Goal: Task Accomplishment & Management: Use online tool/utility

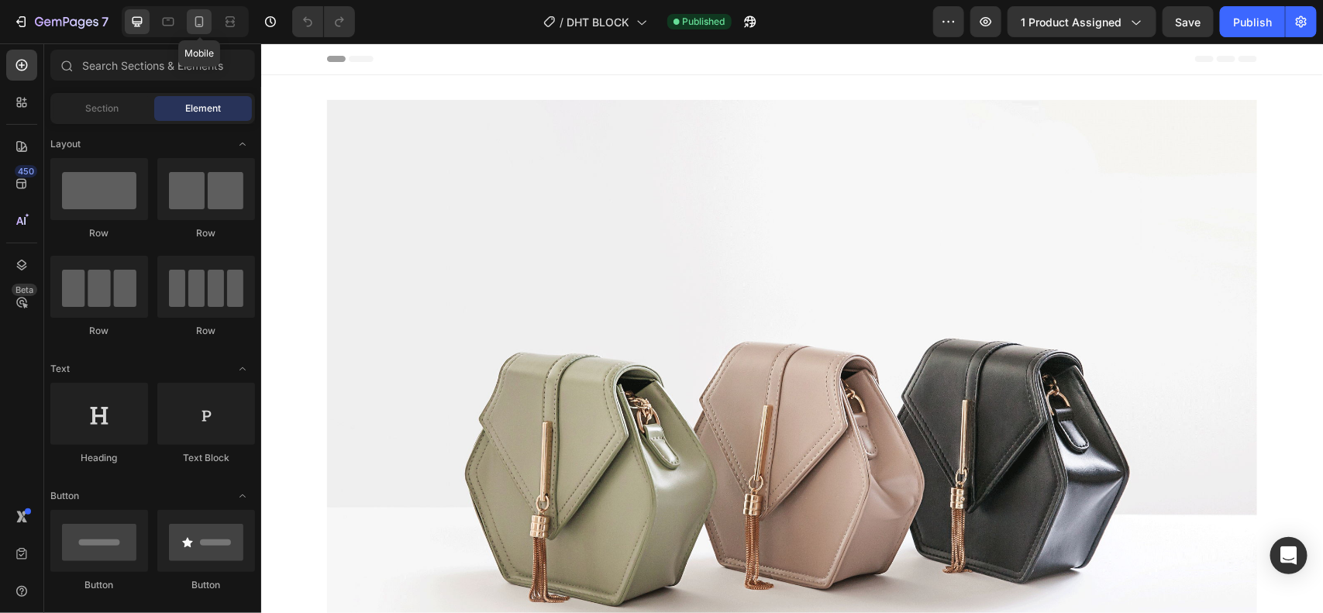
click at [210, 28] on div at bounding box center [199, 21] width 25 height 25
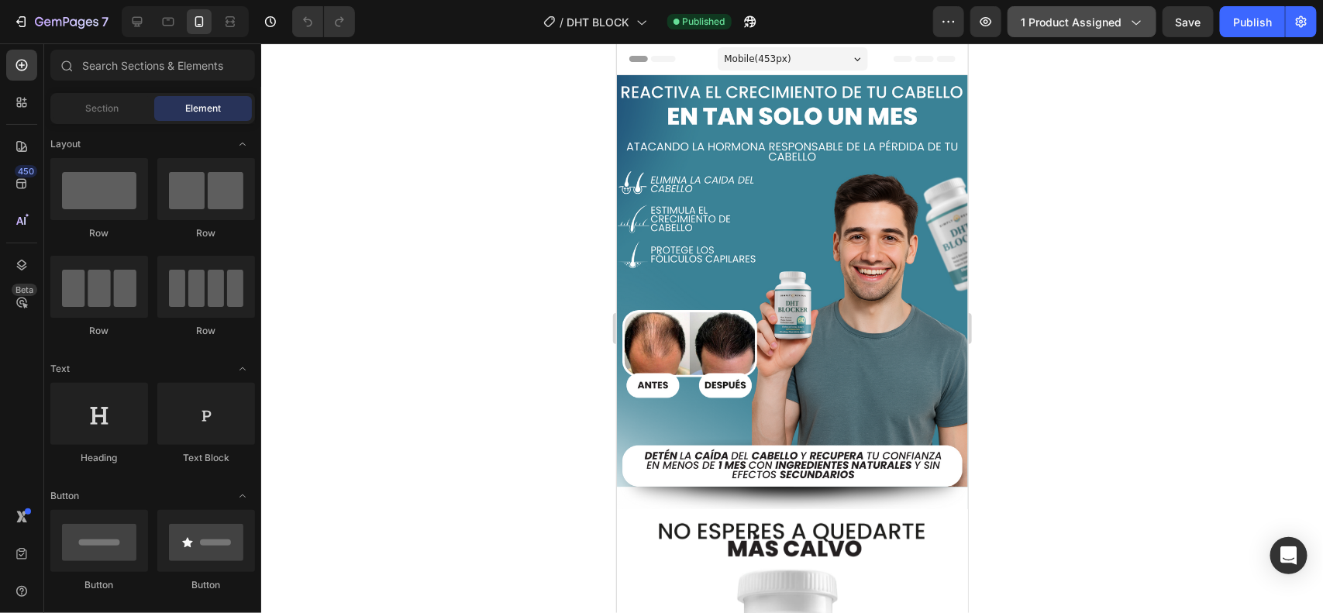
click at [1032, 29] on span "1 product assigned" at bounding box center [1070, 22] width 101 height 16
click at [1286, 219] on div at bounding box center [791, 327] width 1061 height 569
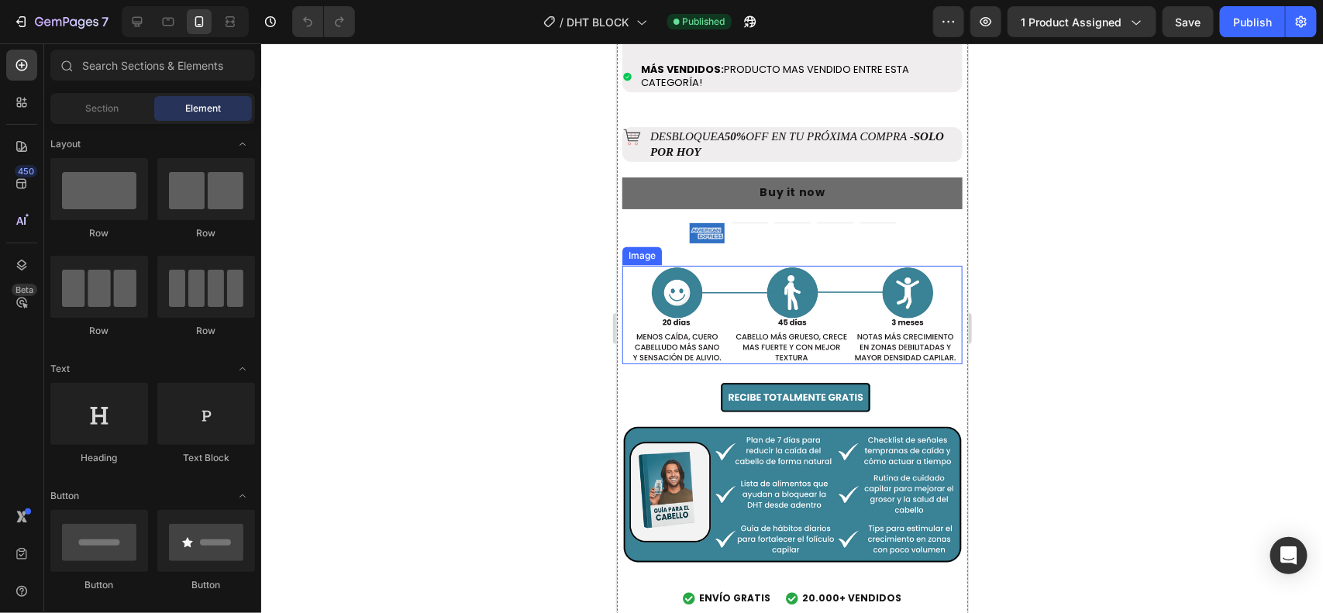
scroll to position [1195, 0]
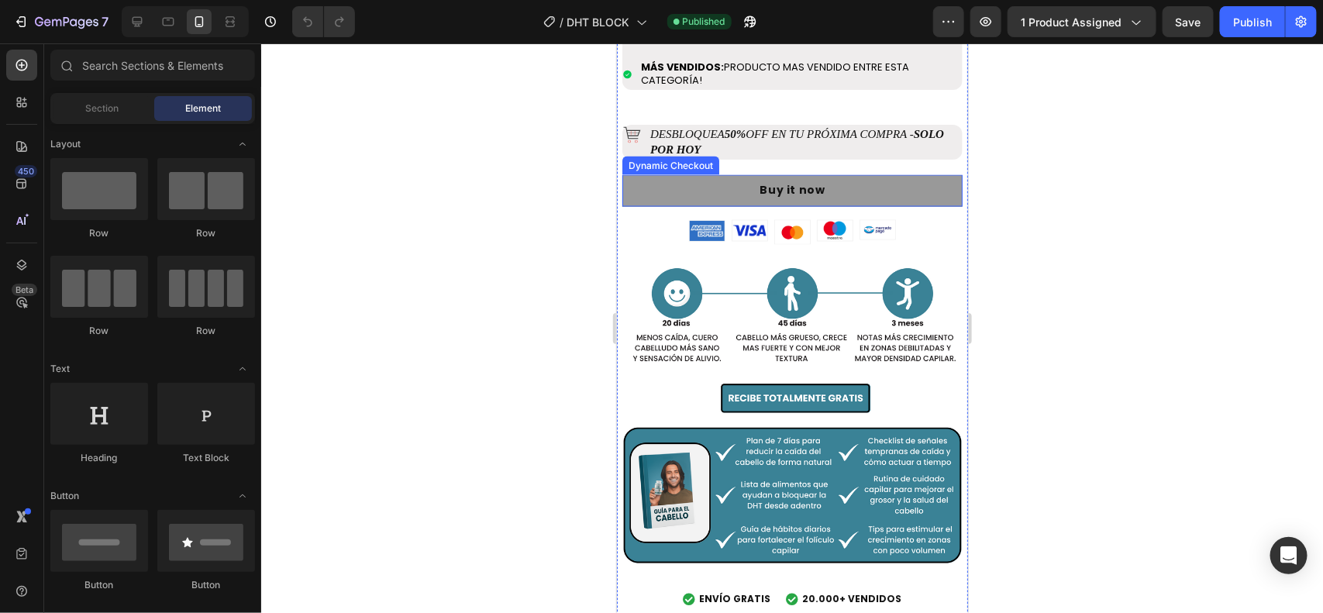
click at [754, 174] on button "Buy it now" at bounding box center [791, 190] width 340 height 32
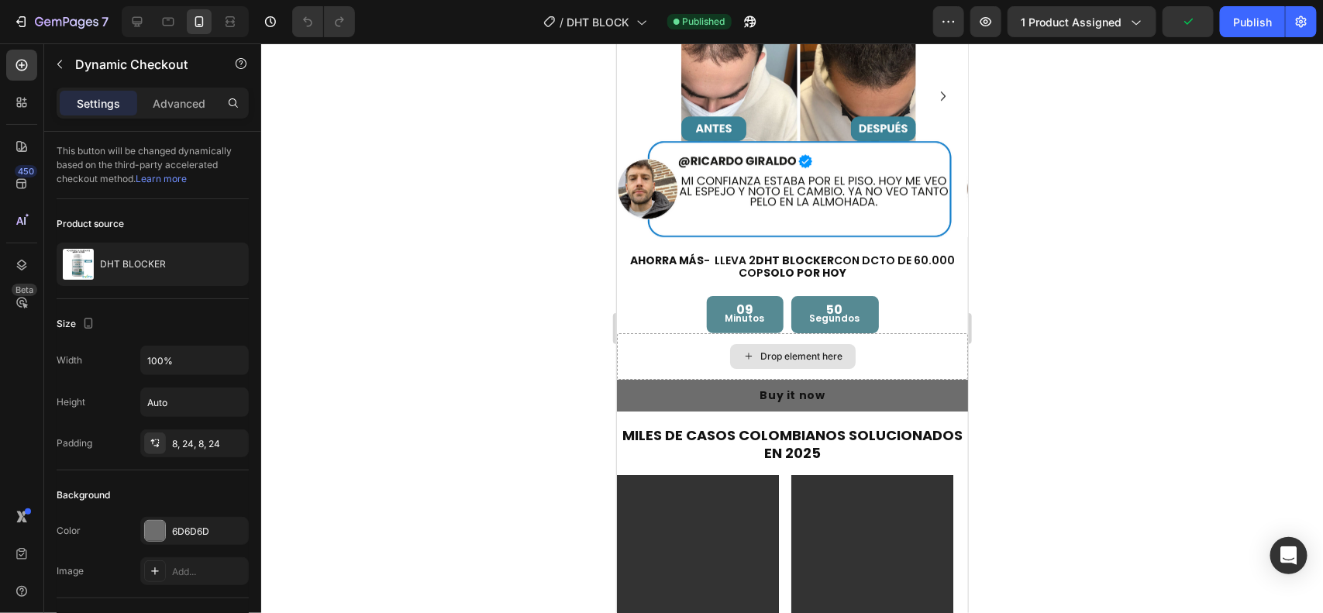
scroll to position [2360, 0]
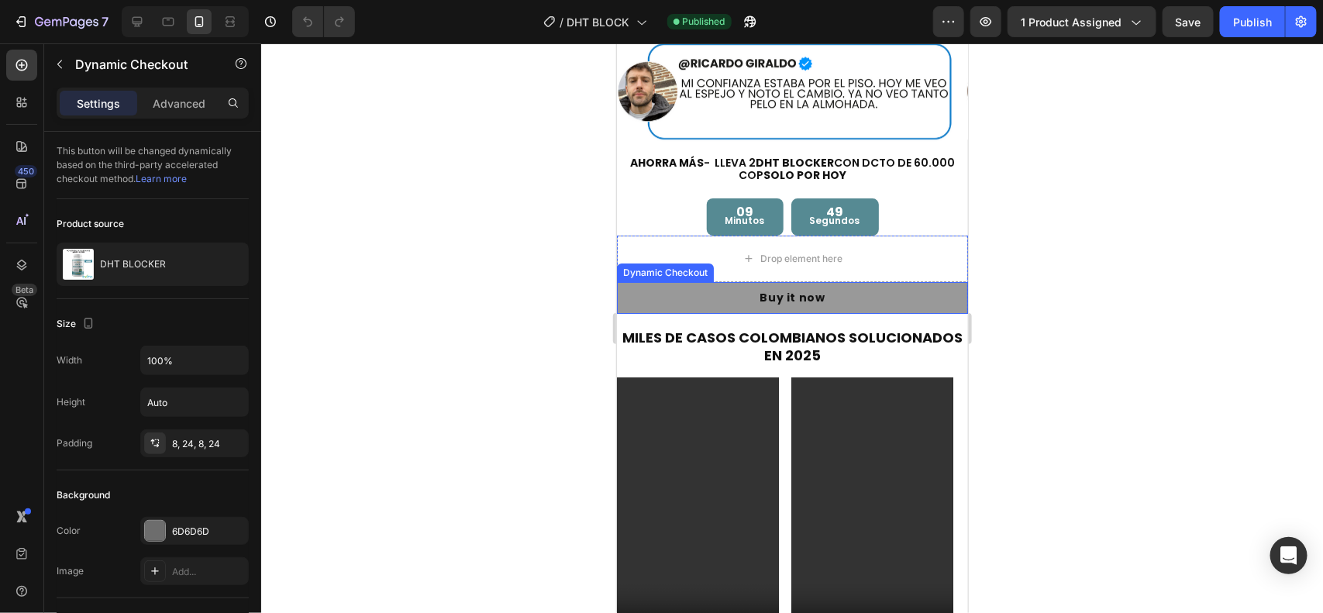
click at [684, 281] on button "Buy it now" at bounding box center [791, 297] width 351 height 32
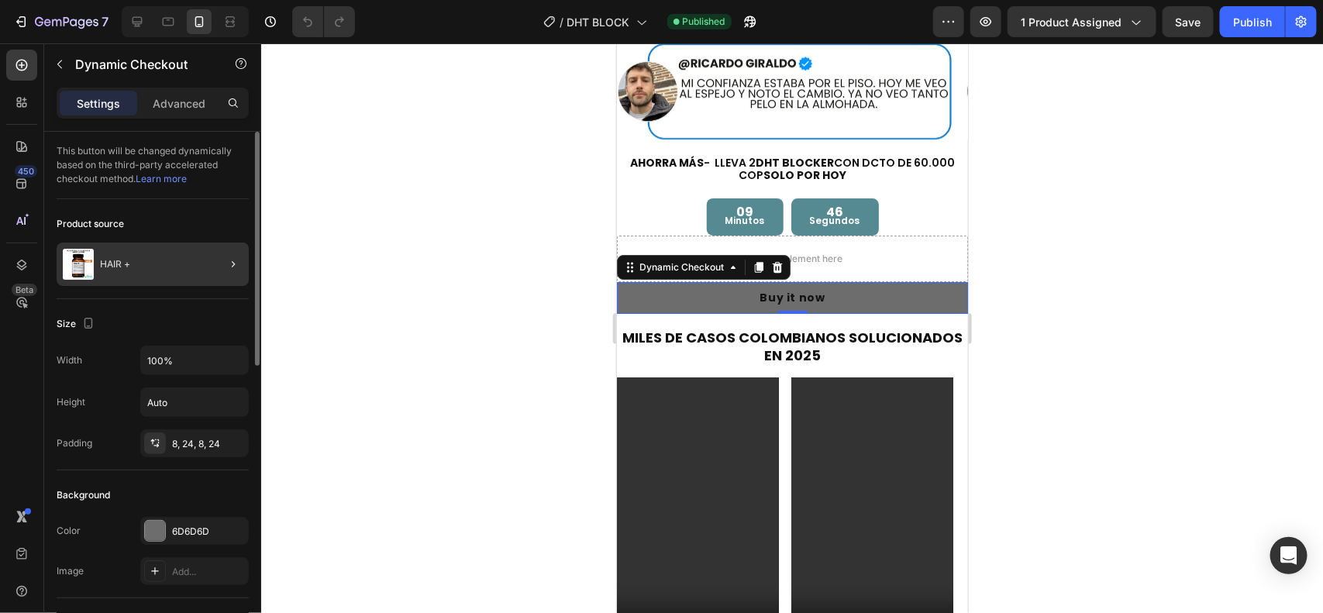
click at [213, 268] on div at bounding box center [226, 264] width 43 height 43
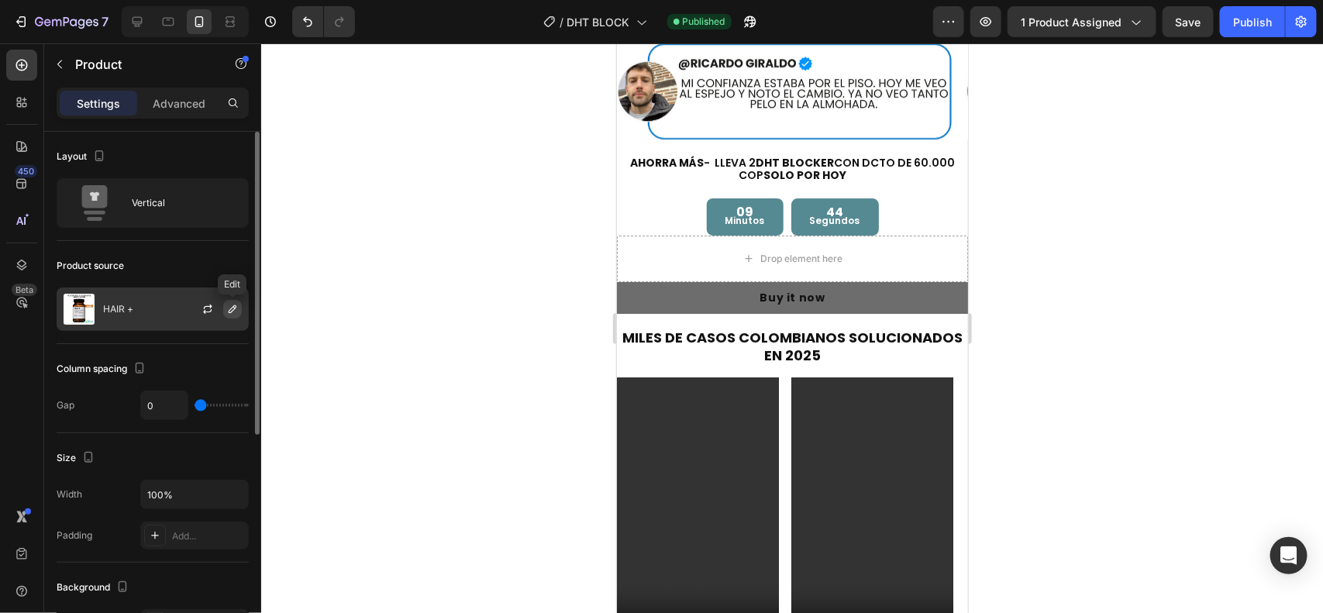
click at [231, 310] on icon "button" at bounding box center [232, 309] width 12 height 12
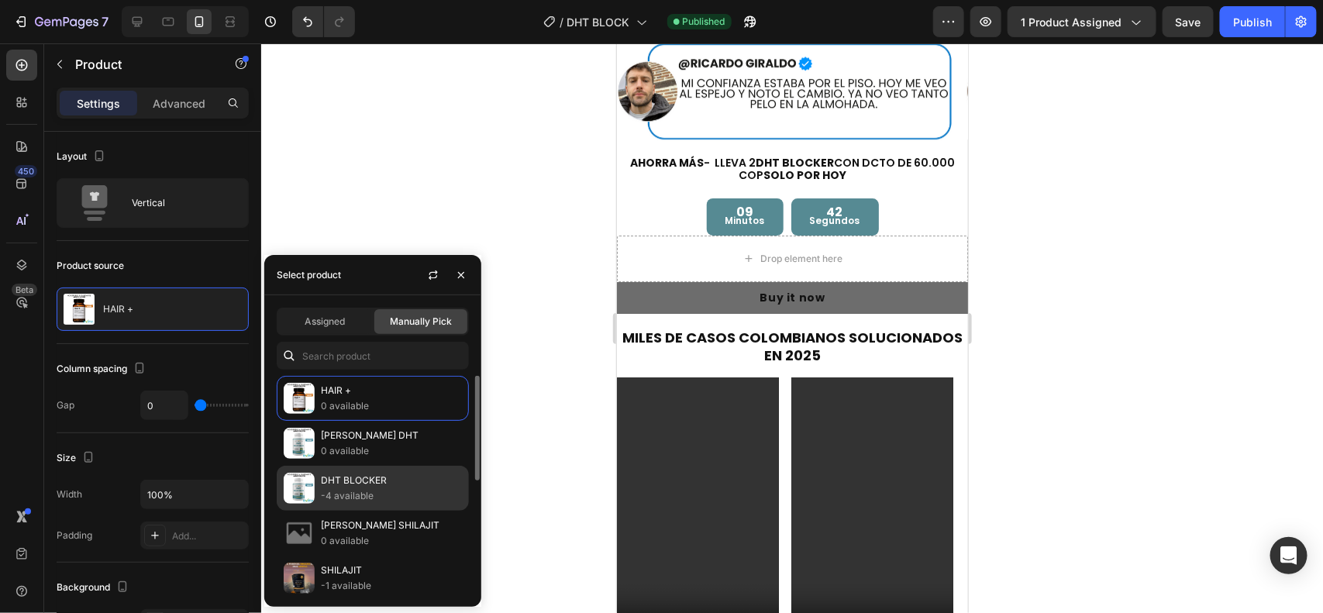
click at [381, 477] on p "DHT BLOCKER" at bounding box center [391, 480] width 141 height 15
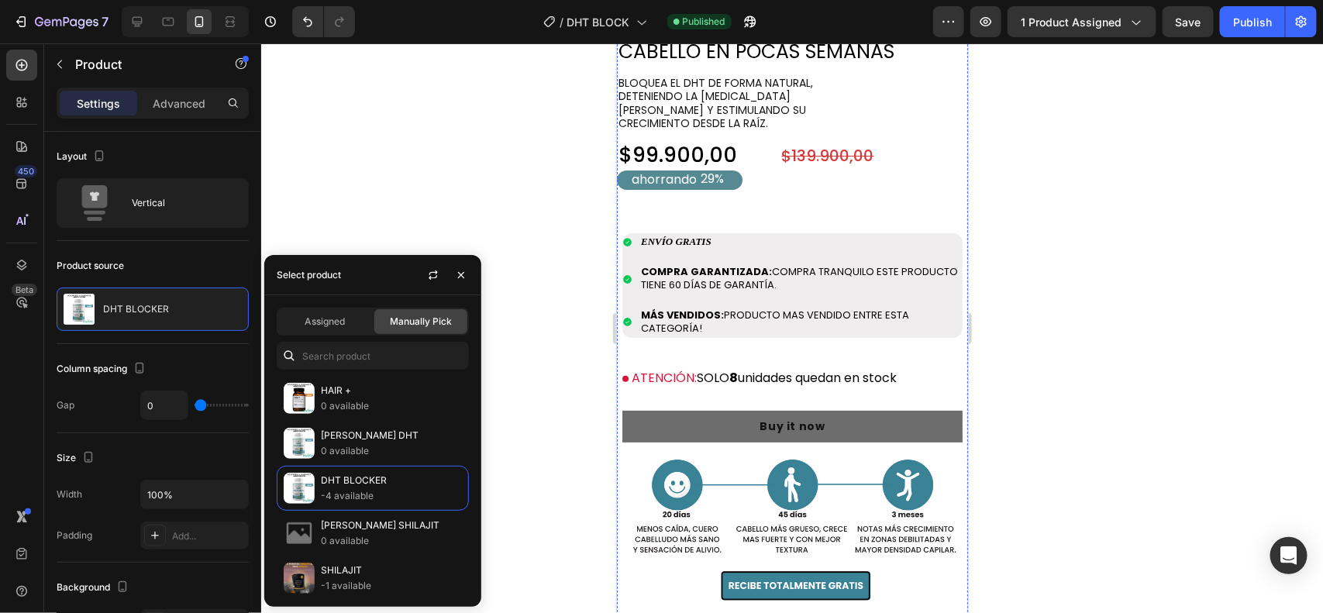
scroll to position [5312, 0]
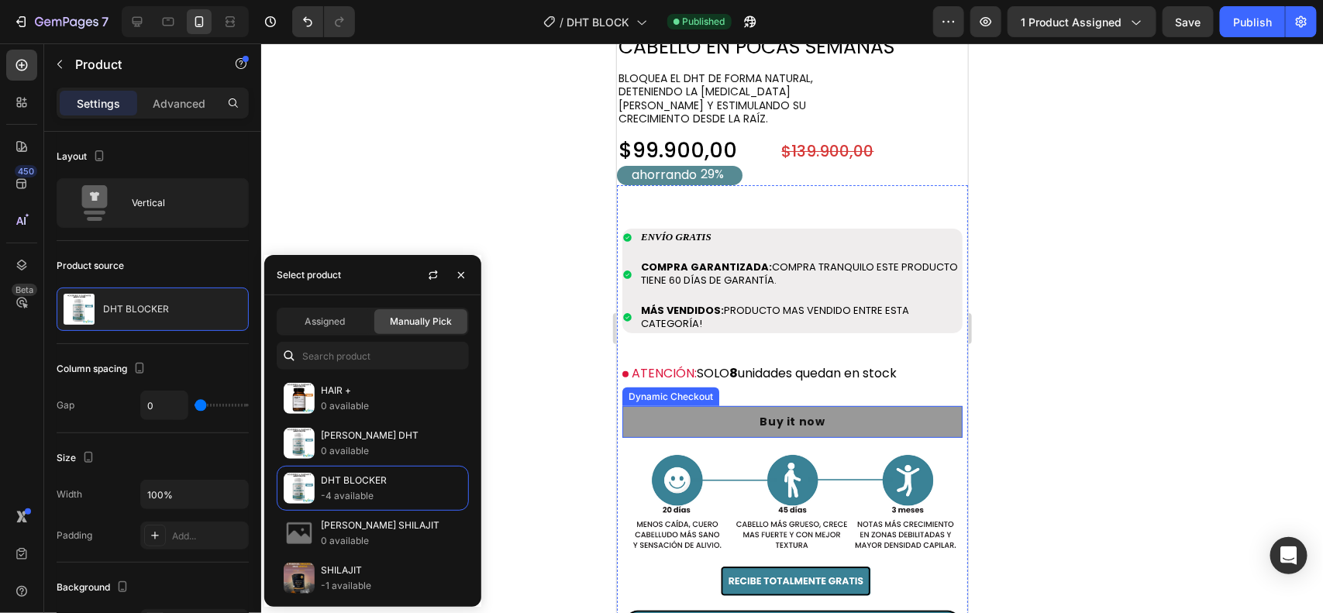
click at [715, 405] on button "Buy it now" at bounding box center [791, 421] width 340 height 32
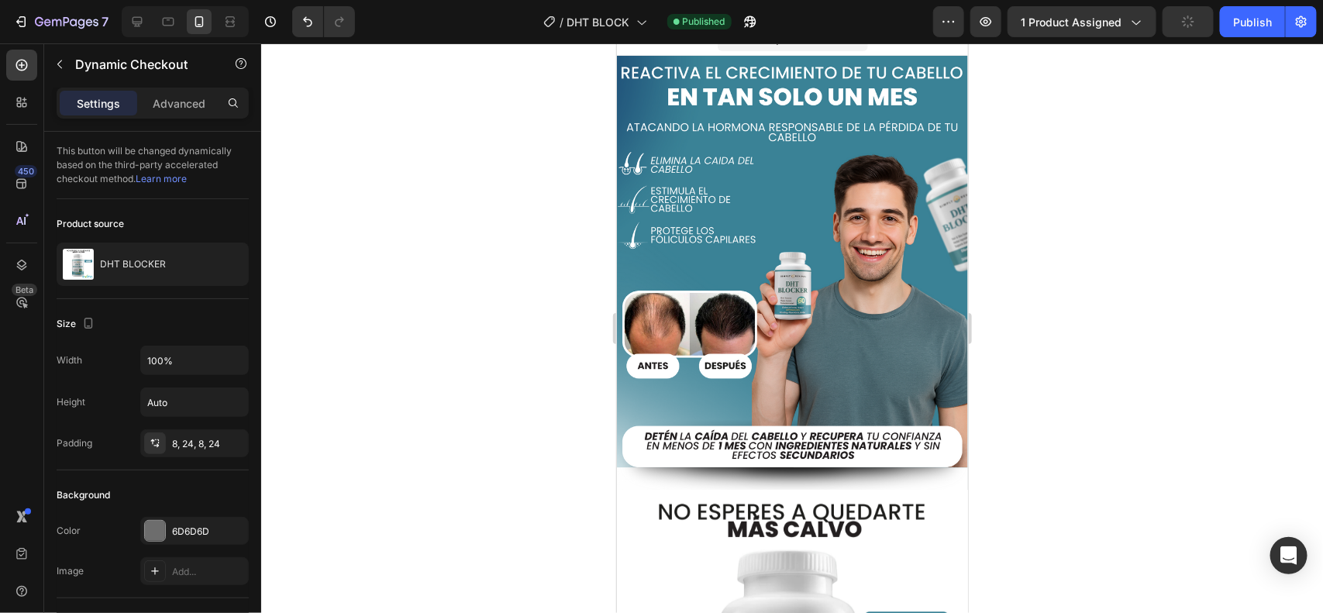
scroll to position [0, 0]
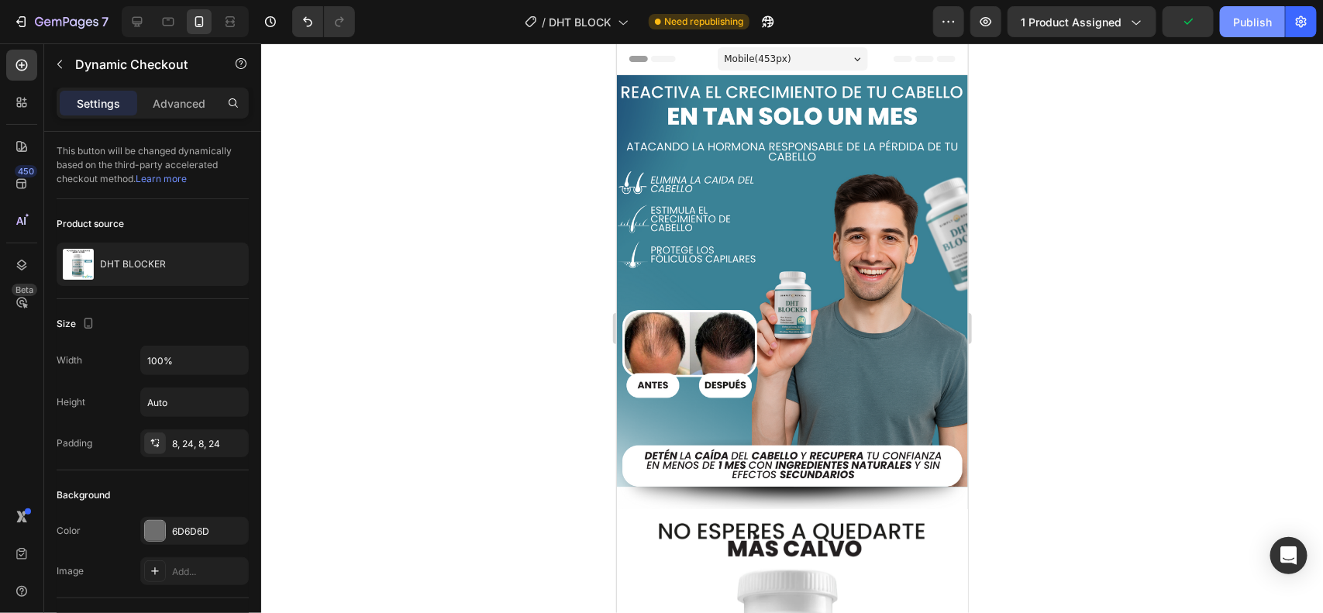
click at [1263, 16] on div "Publish" at bounding box center [1252, 22] width 39 height 16
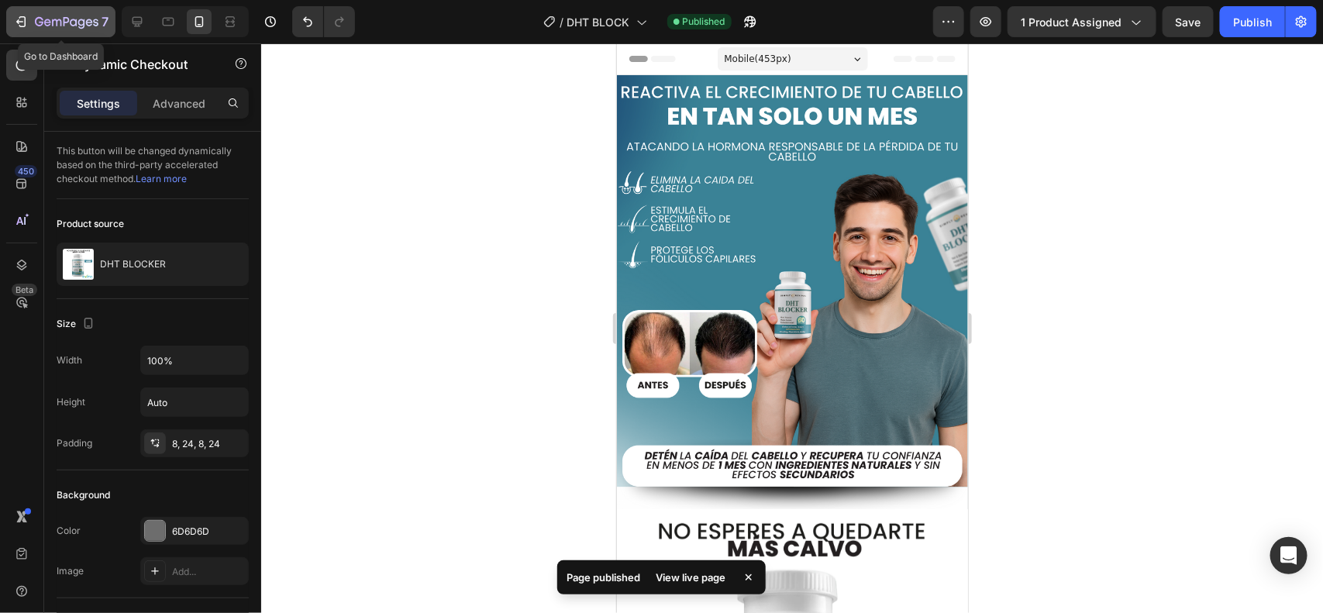
click at [66, 20] on icon "button" at bounding box center [67, 22] width 64 height 13
